Goal: Task Accomplishment & Management: Complete application form

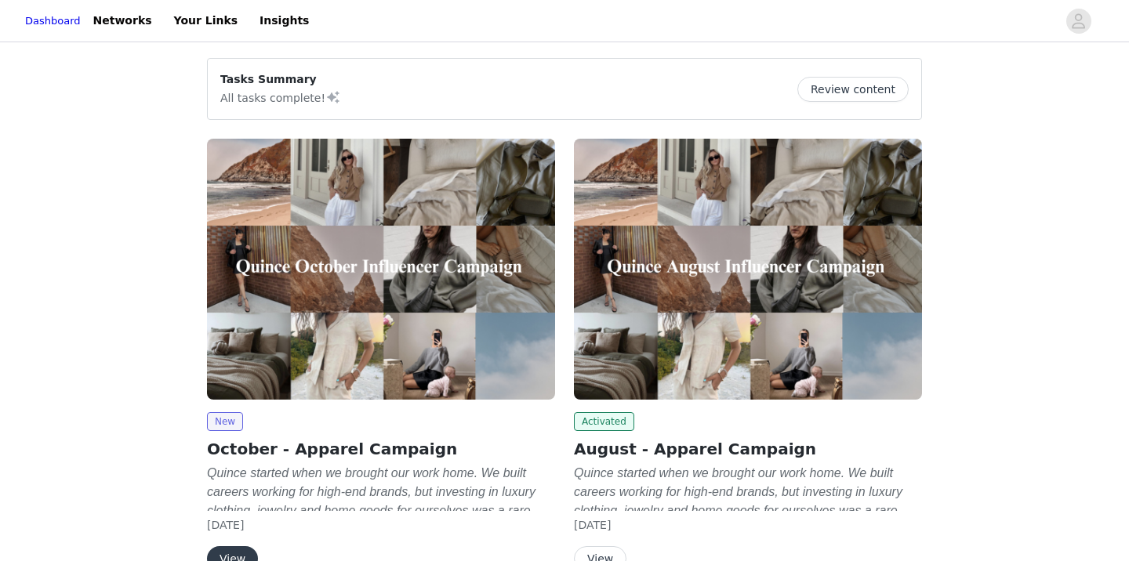
scroll to position [85, 0]
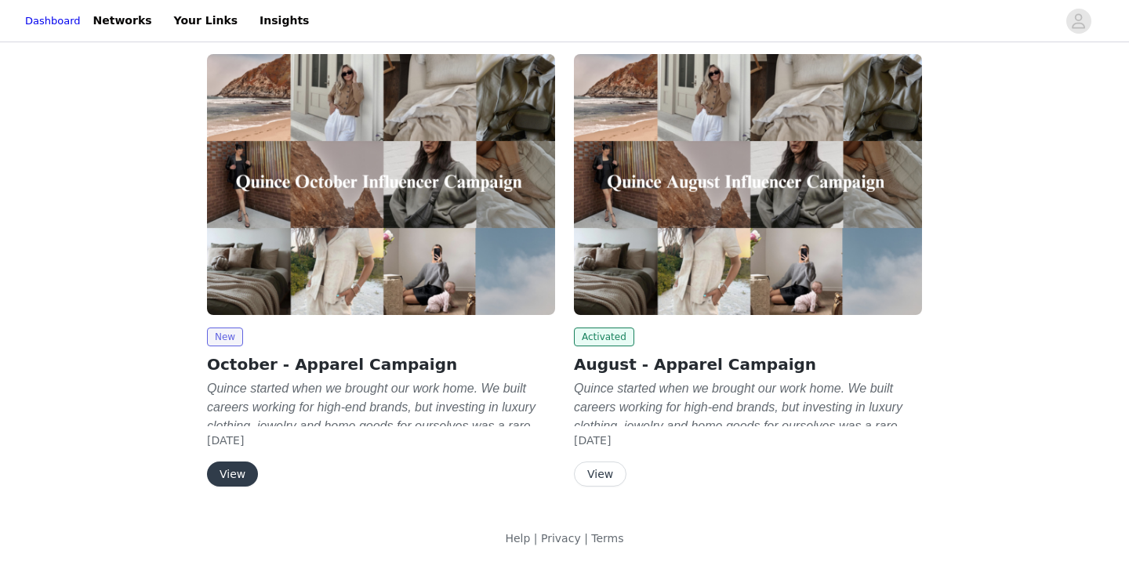
click at [228, 482] on button "View" at bounding box center [232, 474] width 51 height 25
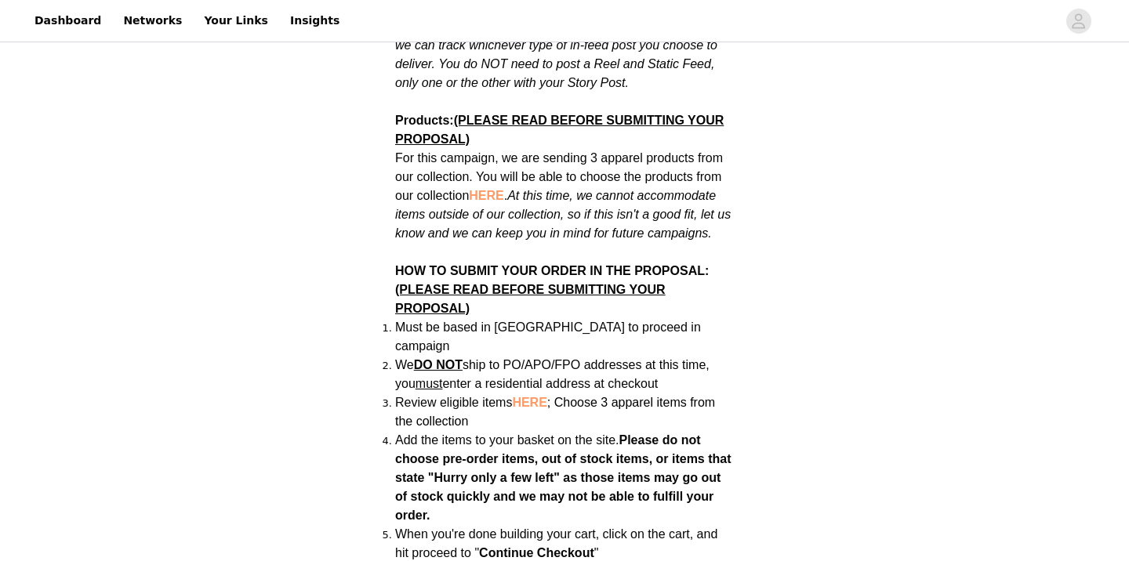
scroll to position [1013, 0]
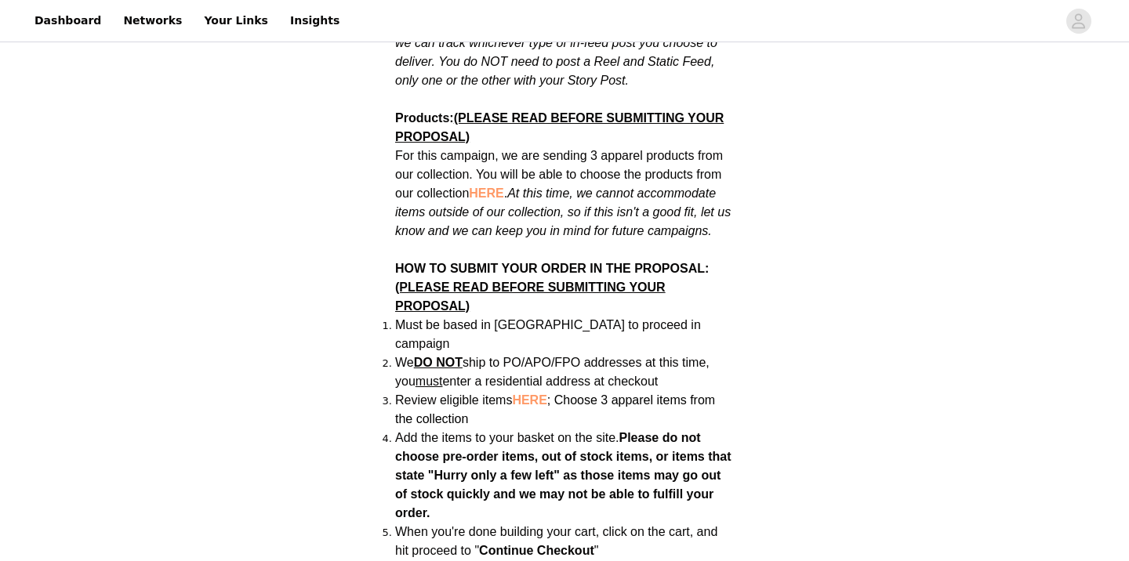
click at [485, 187] on span "HERE" at bounding box center [486, 193] width 34 height 13
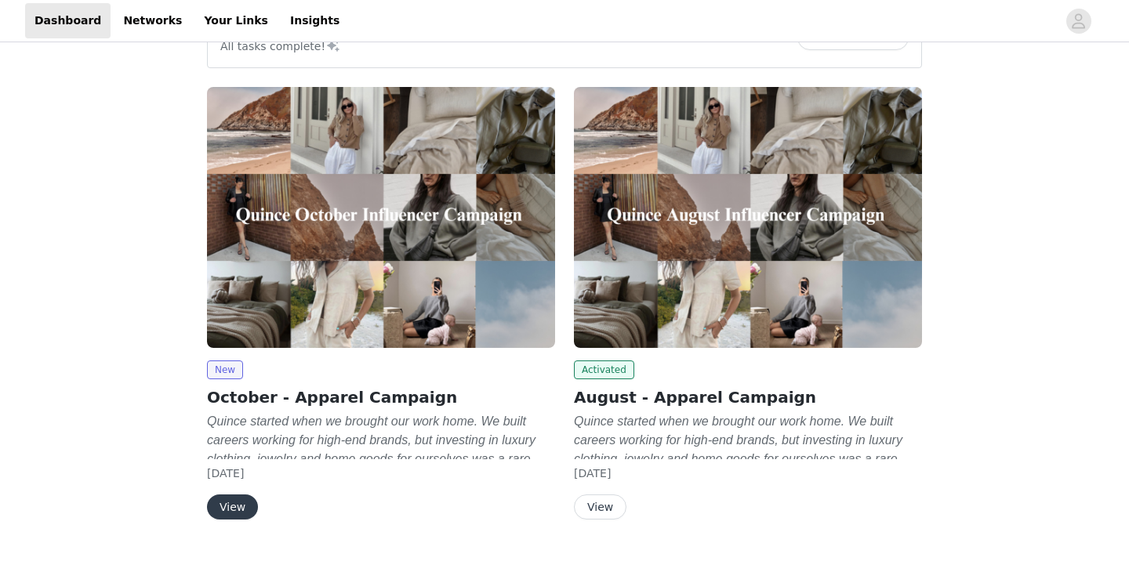
scroll to position [71, 0]
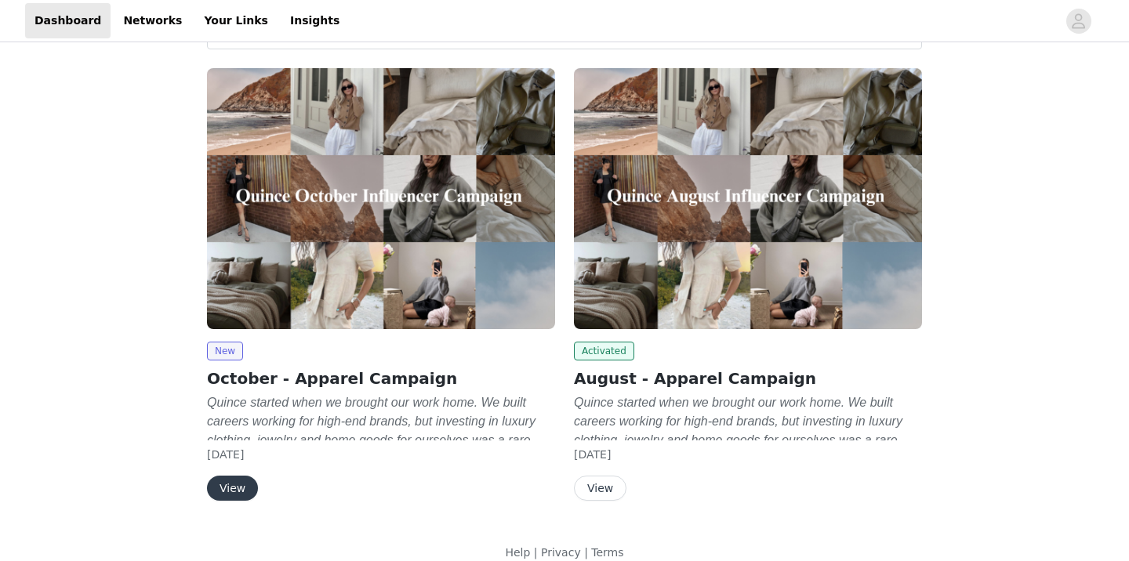
click at [226, 487] on button "View" at bounding box center [232, 488] width 51 height 25
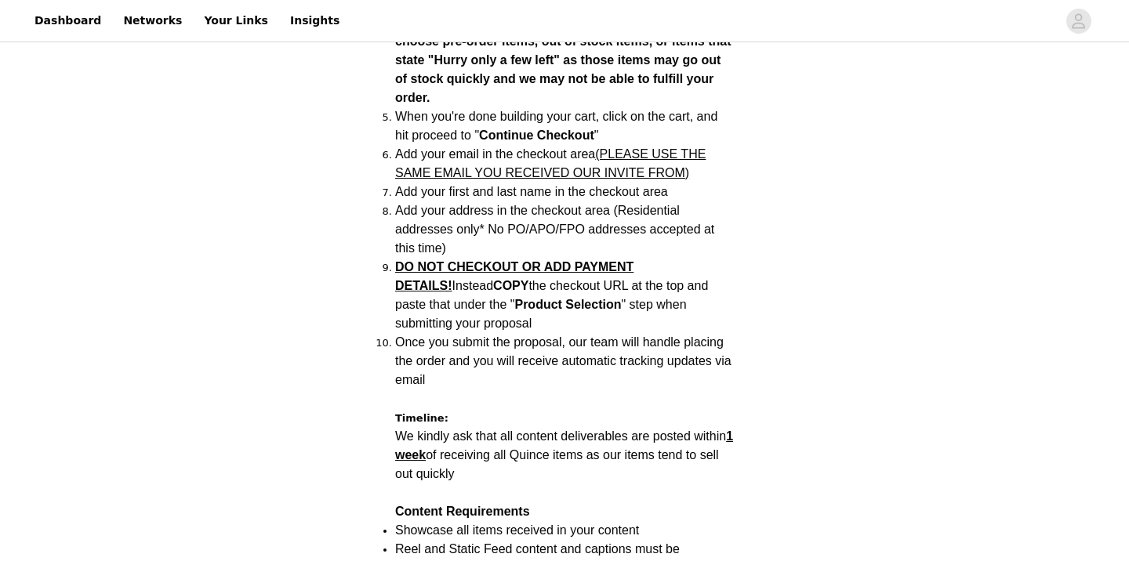
scroll to position [1433, 0]
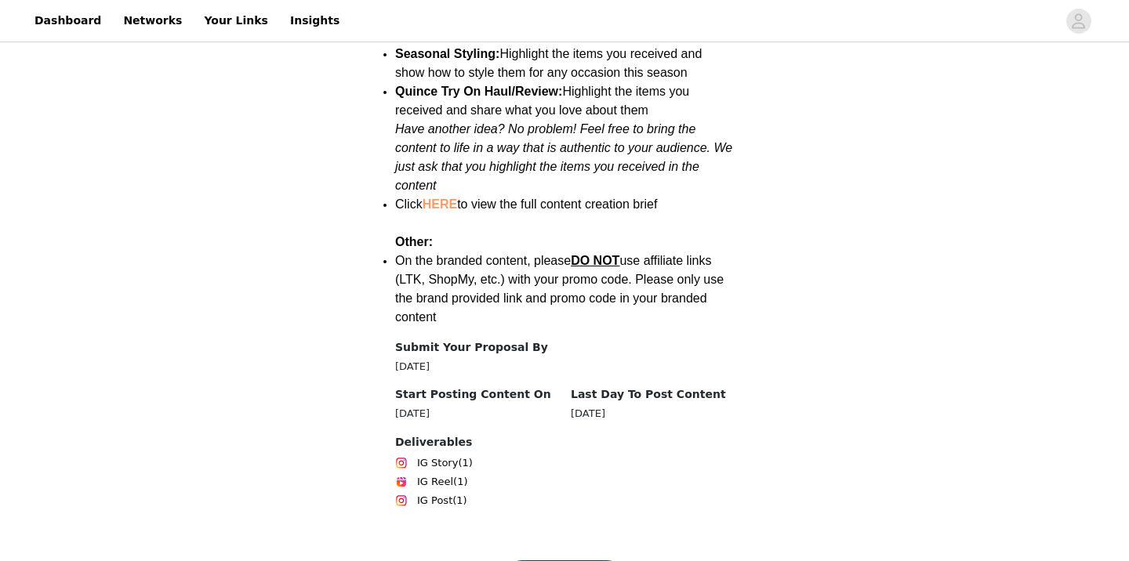
scroll to position [2226, 0]
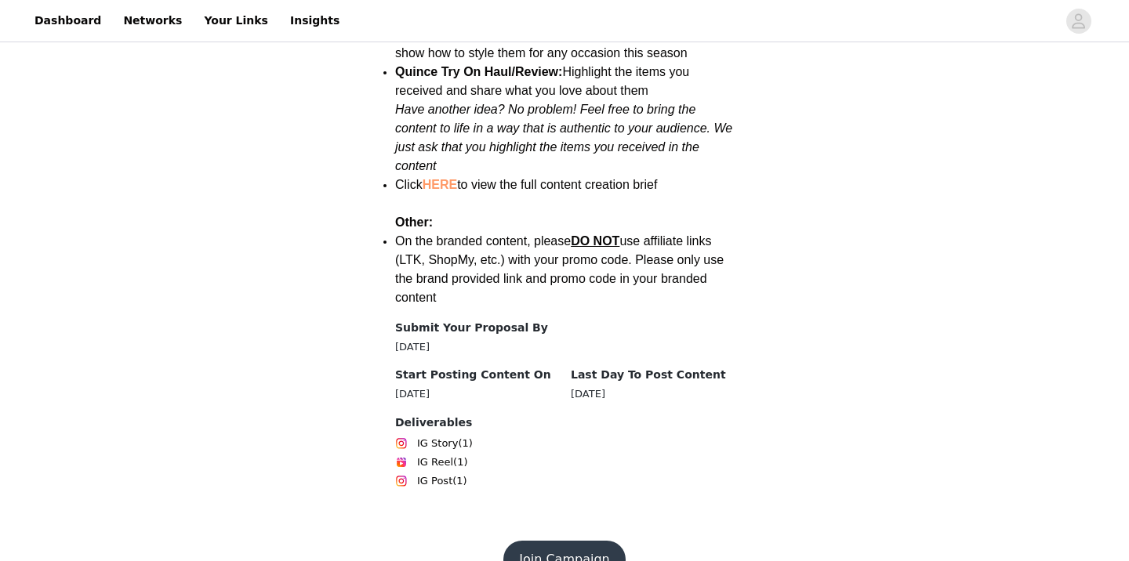
click at [544, 541] on button "Join Campaign" at bounding box center [563, 560] width 121 height 38
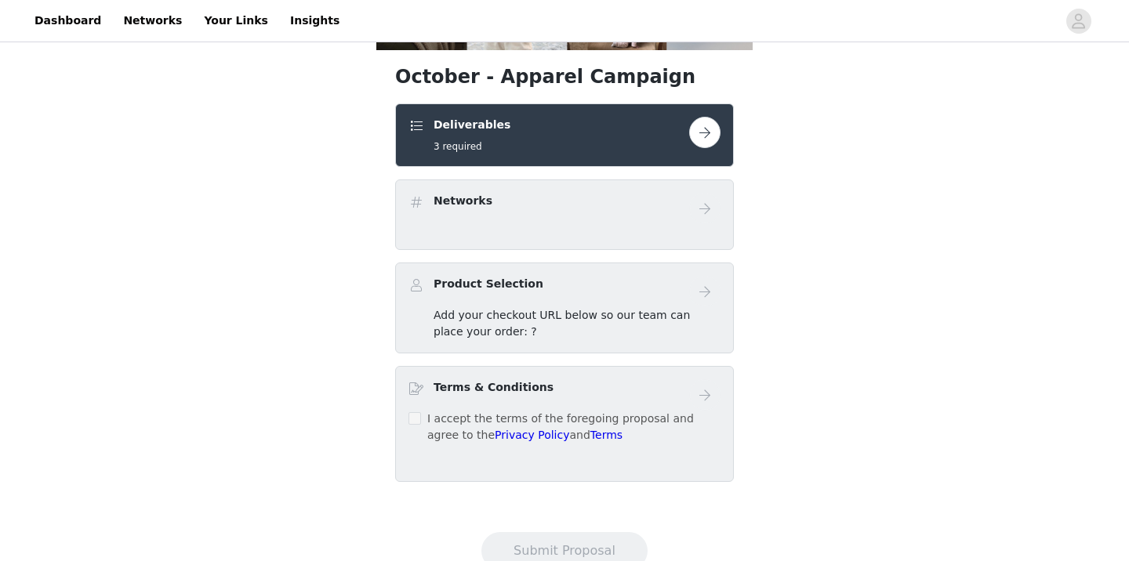
scroll to position [283, 0]
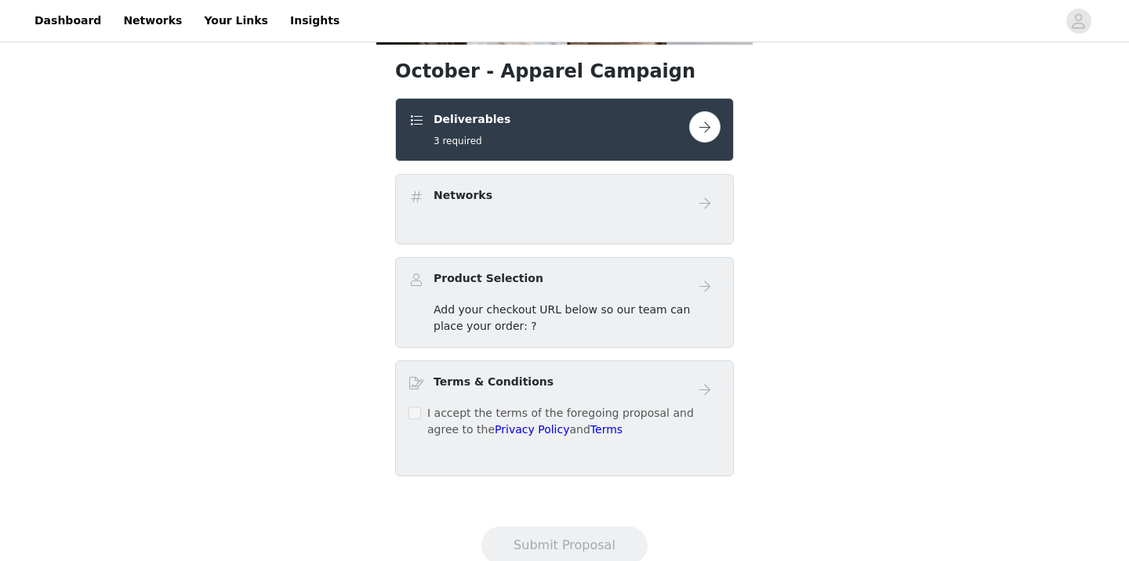
click at [592, 331] on div "Add your checkout URL below so our team can place your order: ?" at bounding box center [576, 318] width 287 height 33
click at [700, 139] on button "button" at bounding box center [704, 126] width 31 height 31
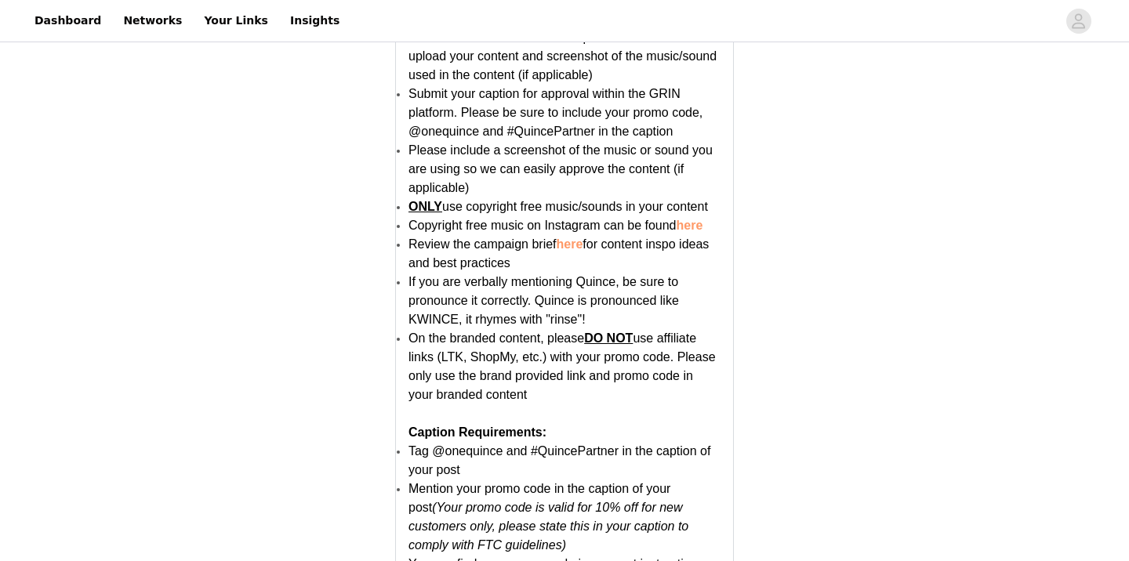
scroll to position [3128, 0]
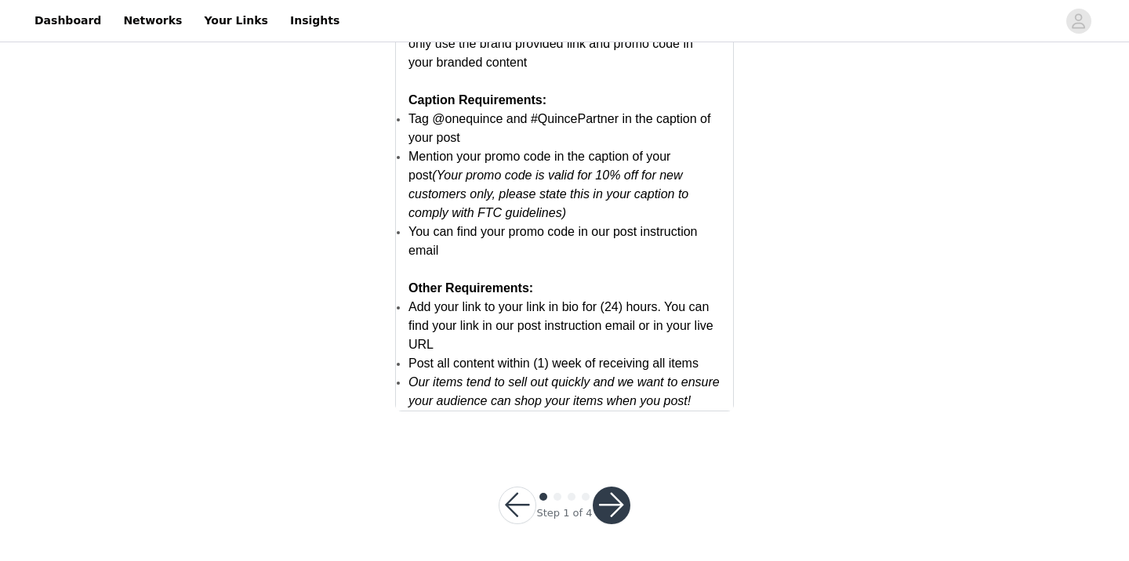
click at [612, 504] on button "button" at bounding box center [611, 506] width 38 height 38
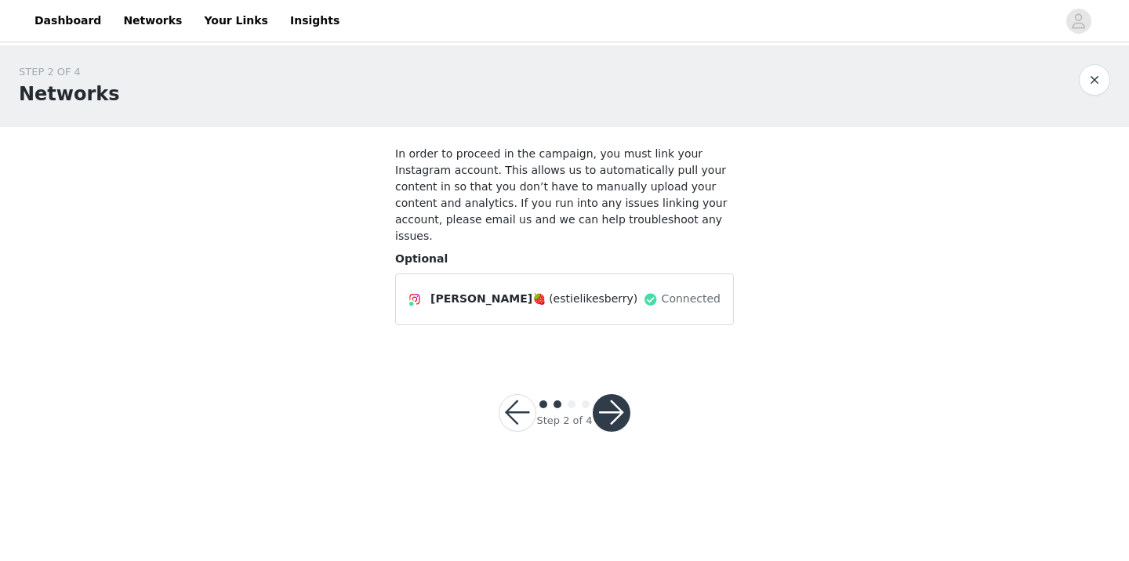
click at [621, 397] on button "button" at bounding box center [611, 413] width 38 height 38
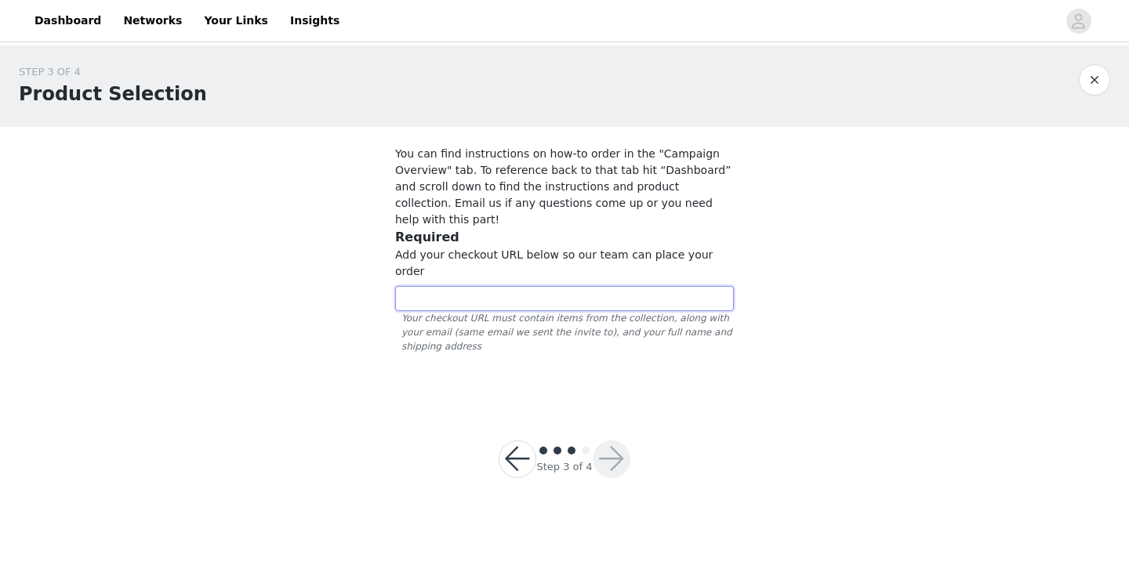
click at [600, 286] on input "text" at bounding box center [564, 298] width 339 height 25
paste input "[URL][DOMAIN_NAME]"
type input "[URL][DOMAIN_NAME]"
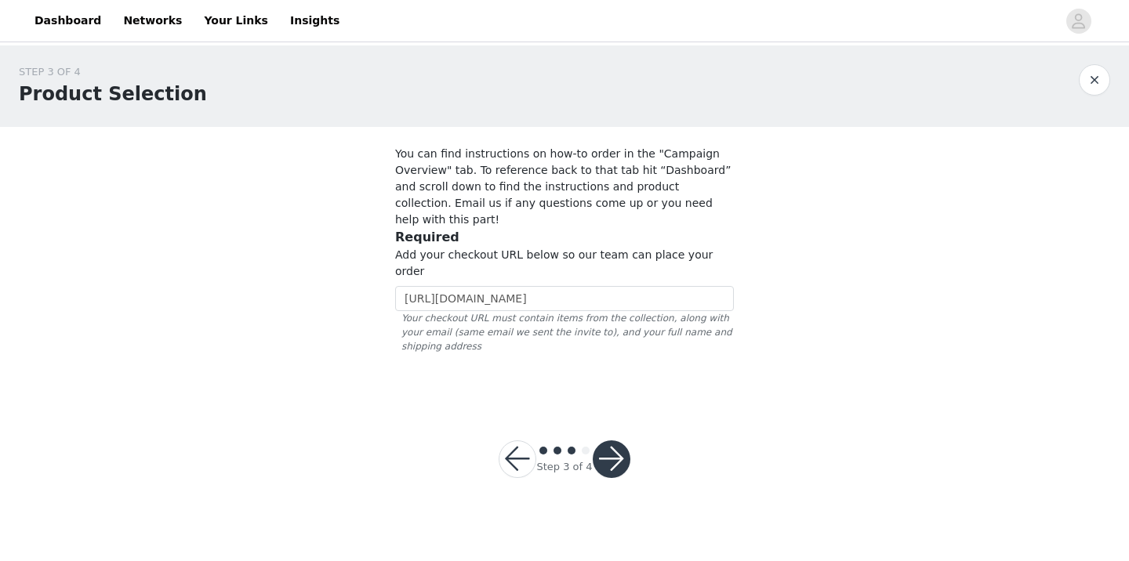
click at [637, 347] on section "You can find instructions on how-to order in the "Campaign Overview" tab. To re…" at bounding box center [564, 265] width 376 height 276
click at [617, 440] on button "button" at bounding box center [611, 459] width 38 height 38
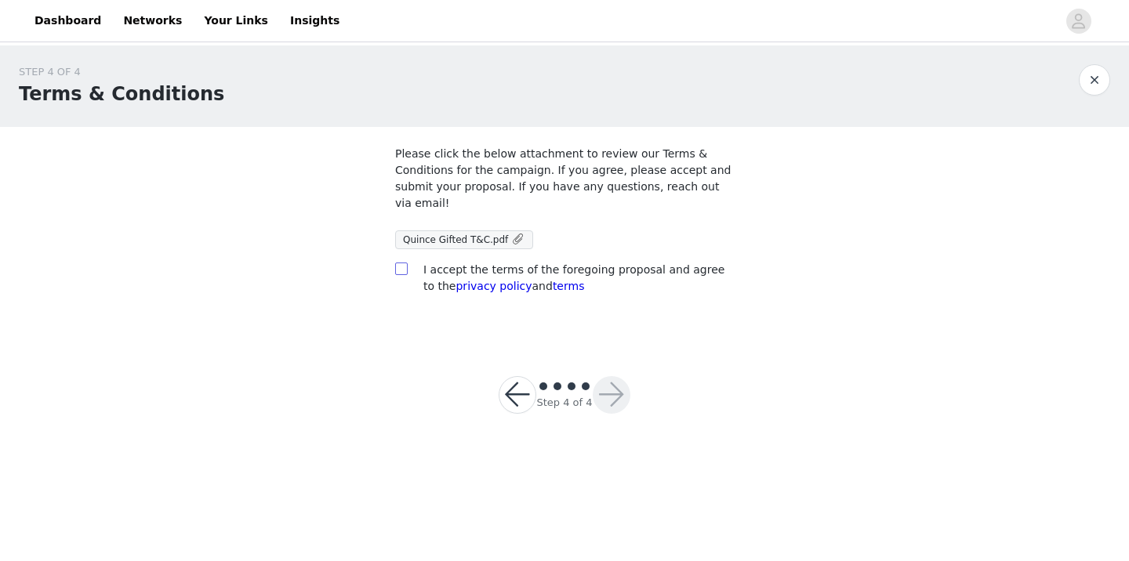
click at [401, 268] on input "checkbox" at bounding box center [400, 268] width 11 height 11
checkbox input "true"
click at [612, 390] on button "button" at bounding box center [611, 395] width 38 height 38
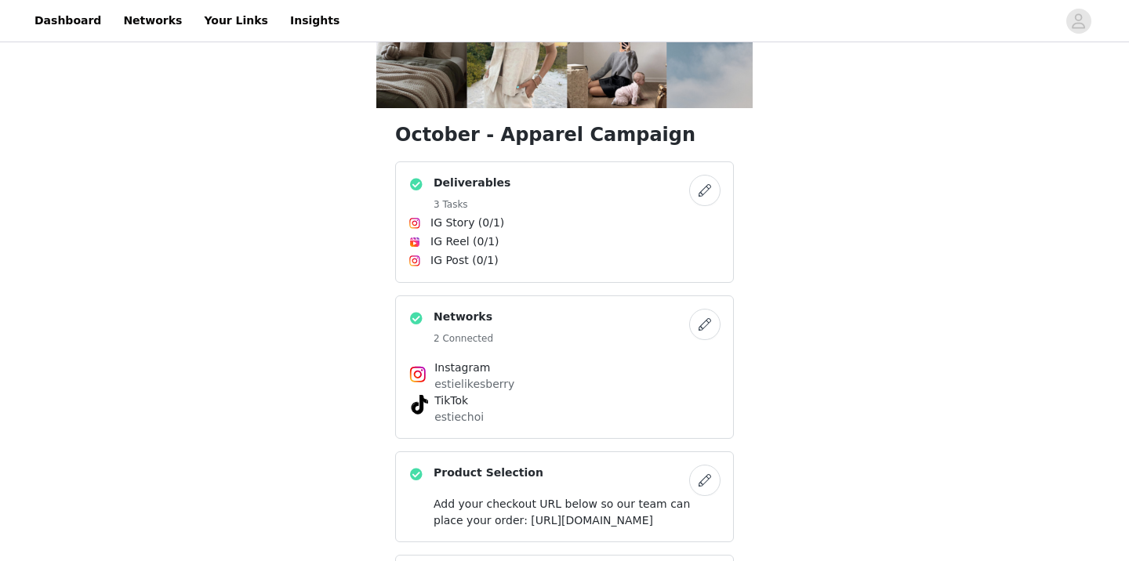
scroll to position [511, 0]
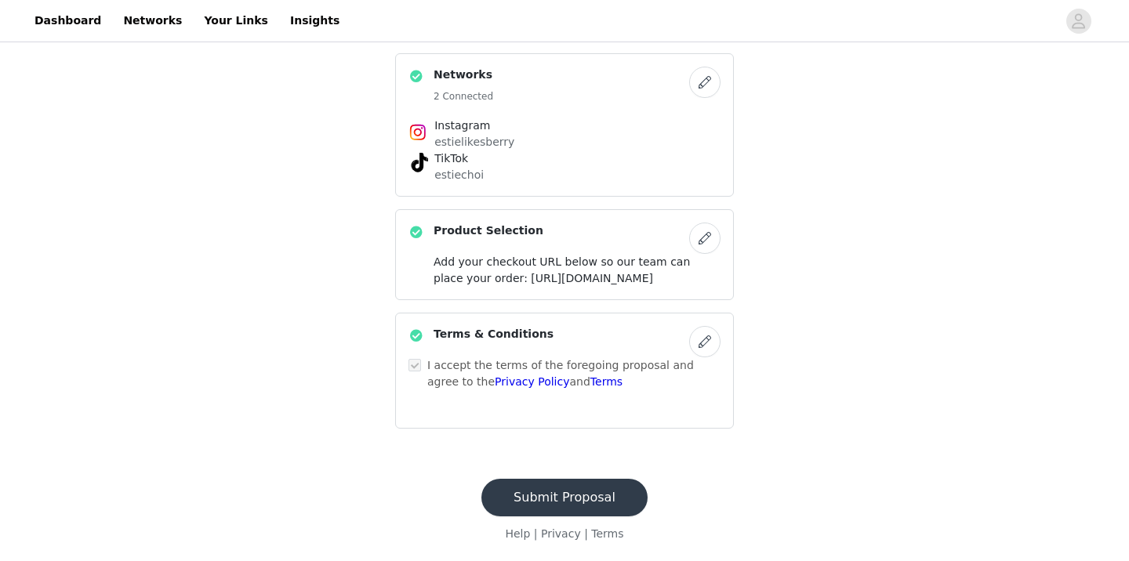
click at [292, 298] on div "October - Apparel Campaign Deliverables 3 Tasks IG Story (0/1) IG Reel (0/1) IG…" at bounding box center [564, 22] width 1129 height 876
click at [511, 506] on button "Submit Proposal" at bounding box center [564, 498] width 166 height 38
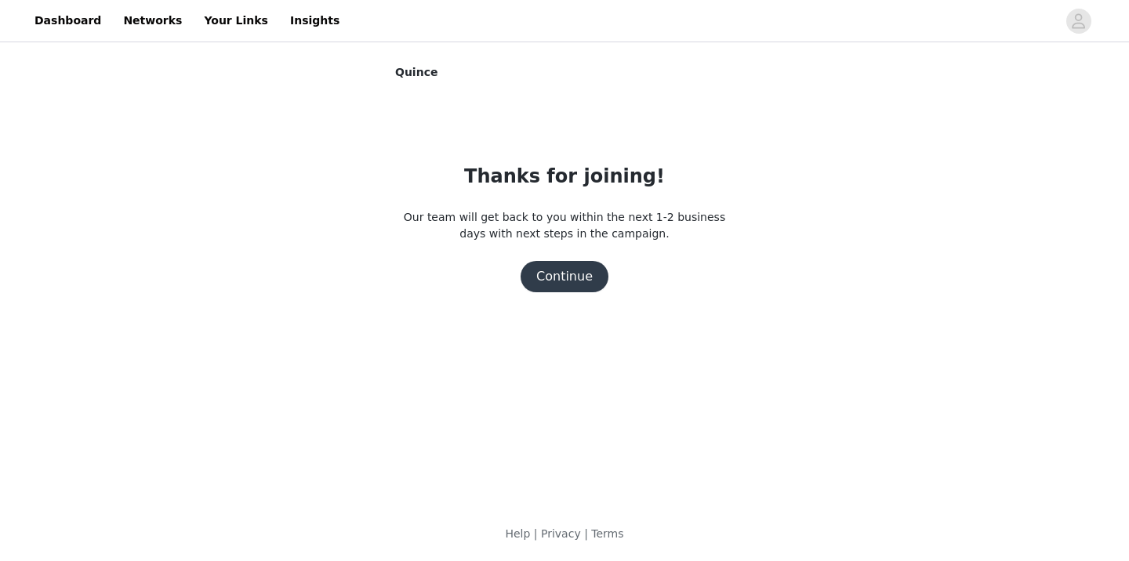
scroll to position [0, 0]
click at [545, 277] on button "Continue" at bounding box center [564, 276] width 88 height 31
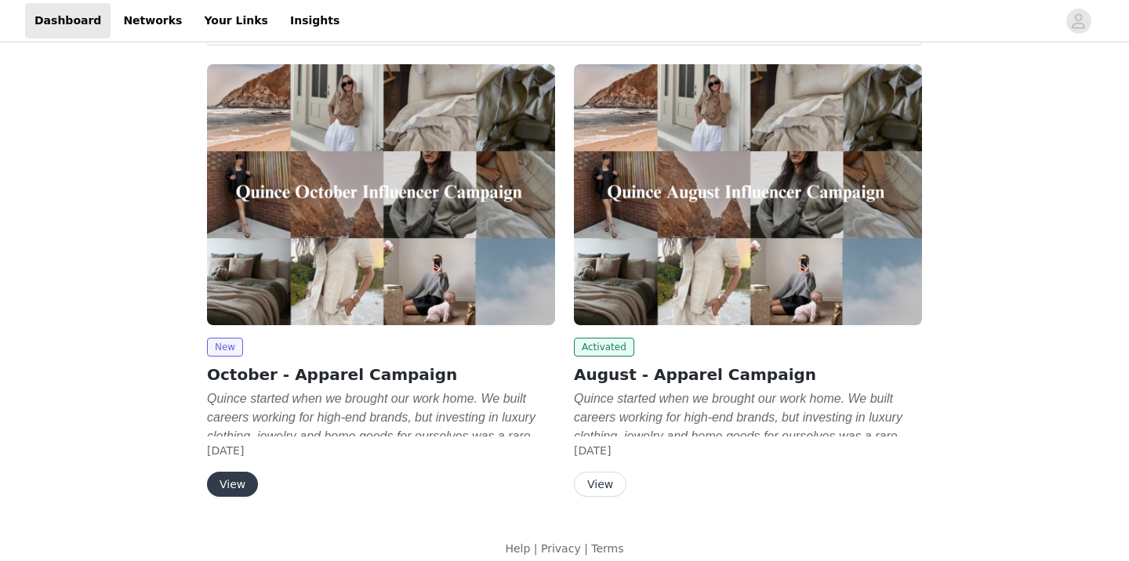
scroll to position [75, 0]
click at [234, 488] on button "View" at bounding box center [232, 483] width 51 height 25
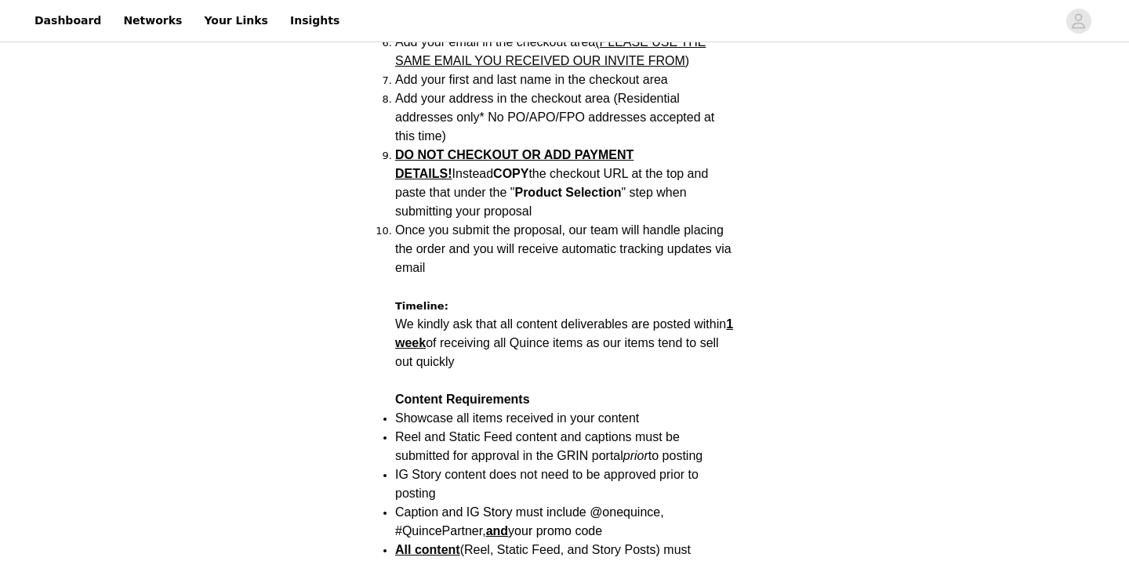
scroll to position [1546, 0]
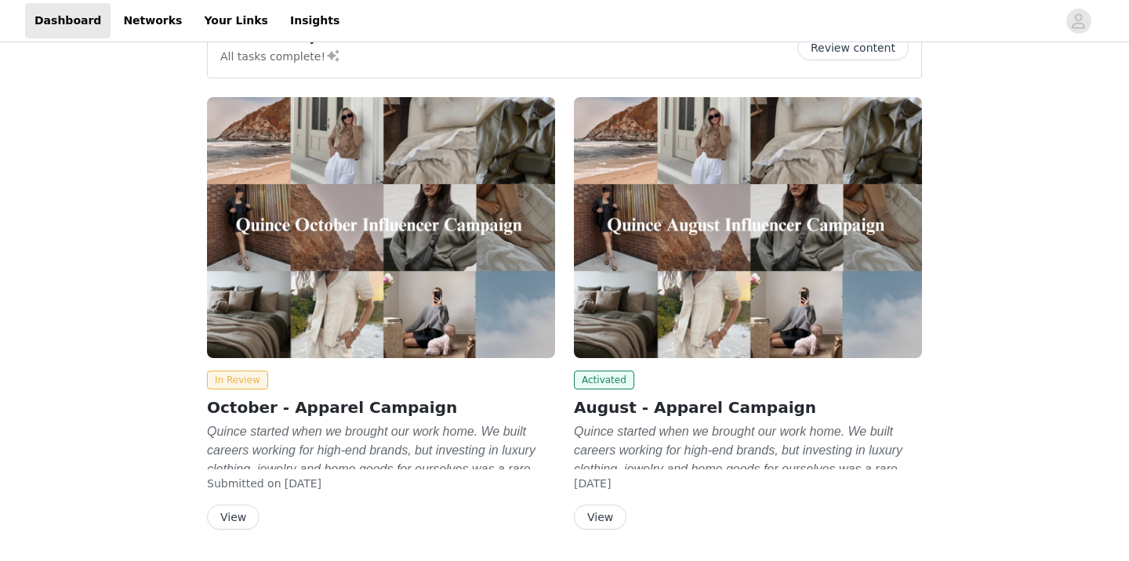
scroll to position [89, 0]
